Goal: Task Accomplishment & Management: Manage account settings

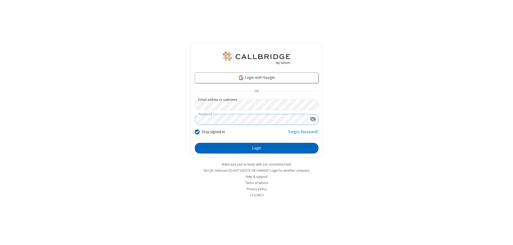
click at [257, 148] on button "Login" at bounding box center [257, 148] width 124 height 11
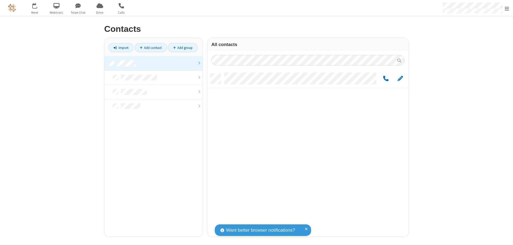
scroll to position [163, 197]
click at [154, 63] on link at bounding box center [153, 63] width 98 height 14
click at [400, 78] on span "Edit" at bounding box center [400, 78] width 5 height 7
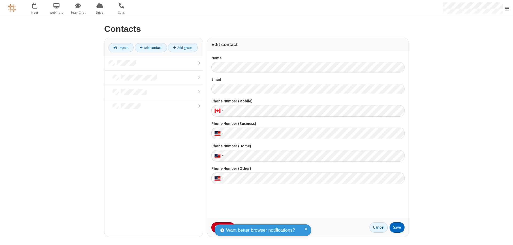
click at [397, 227] on button "Save" at bounding box center [397, 227] width 15 height 11
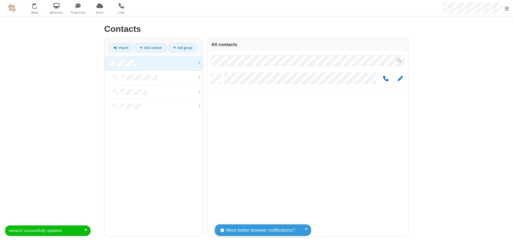
scroll to position [163, 197]
